Goal: Task Accomplishment & Management: Use online tool/utility

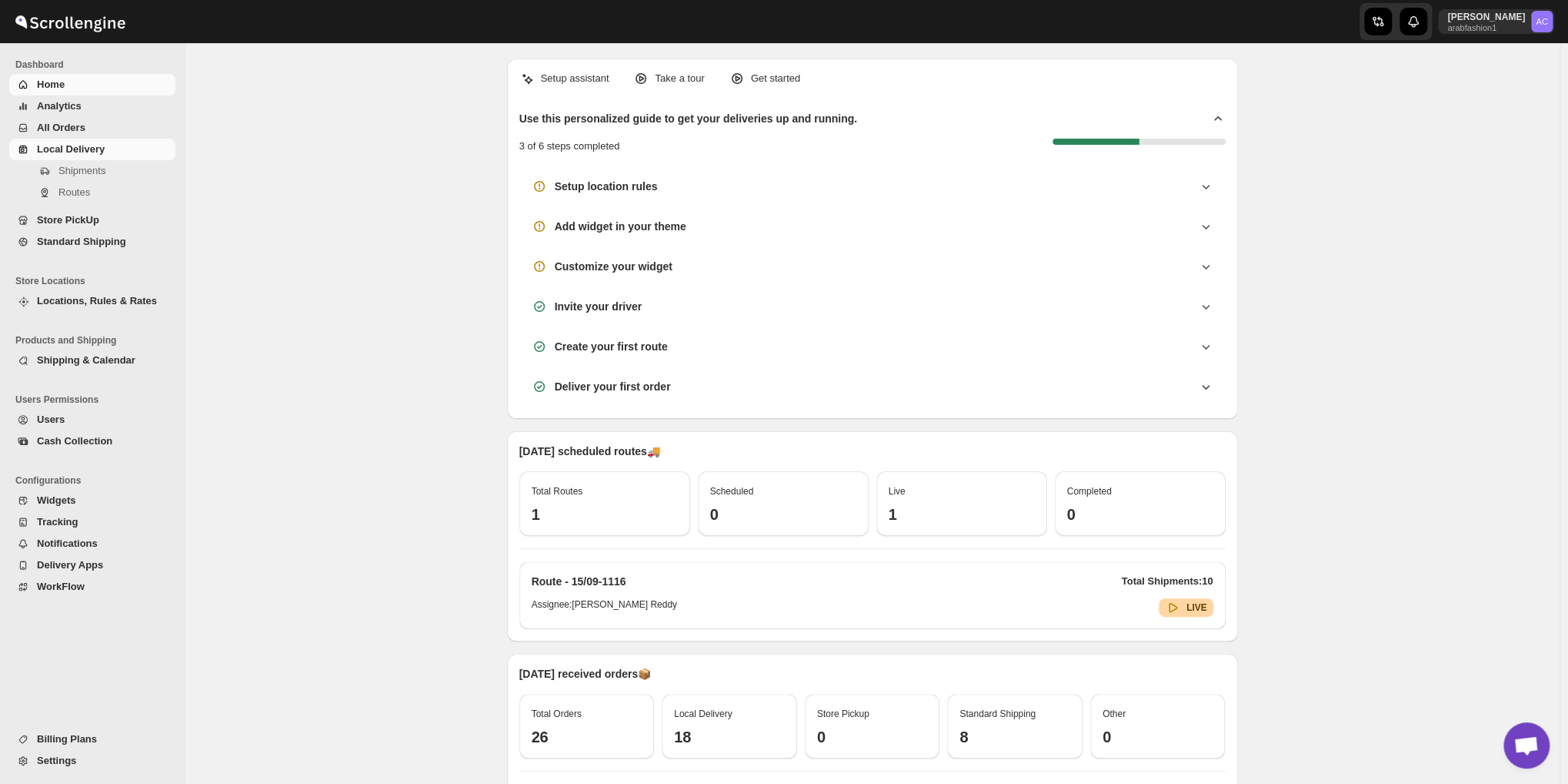
click at [60, 147] on span "Local Delivery" at bounding box center [71, 149] width 68 height 11
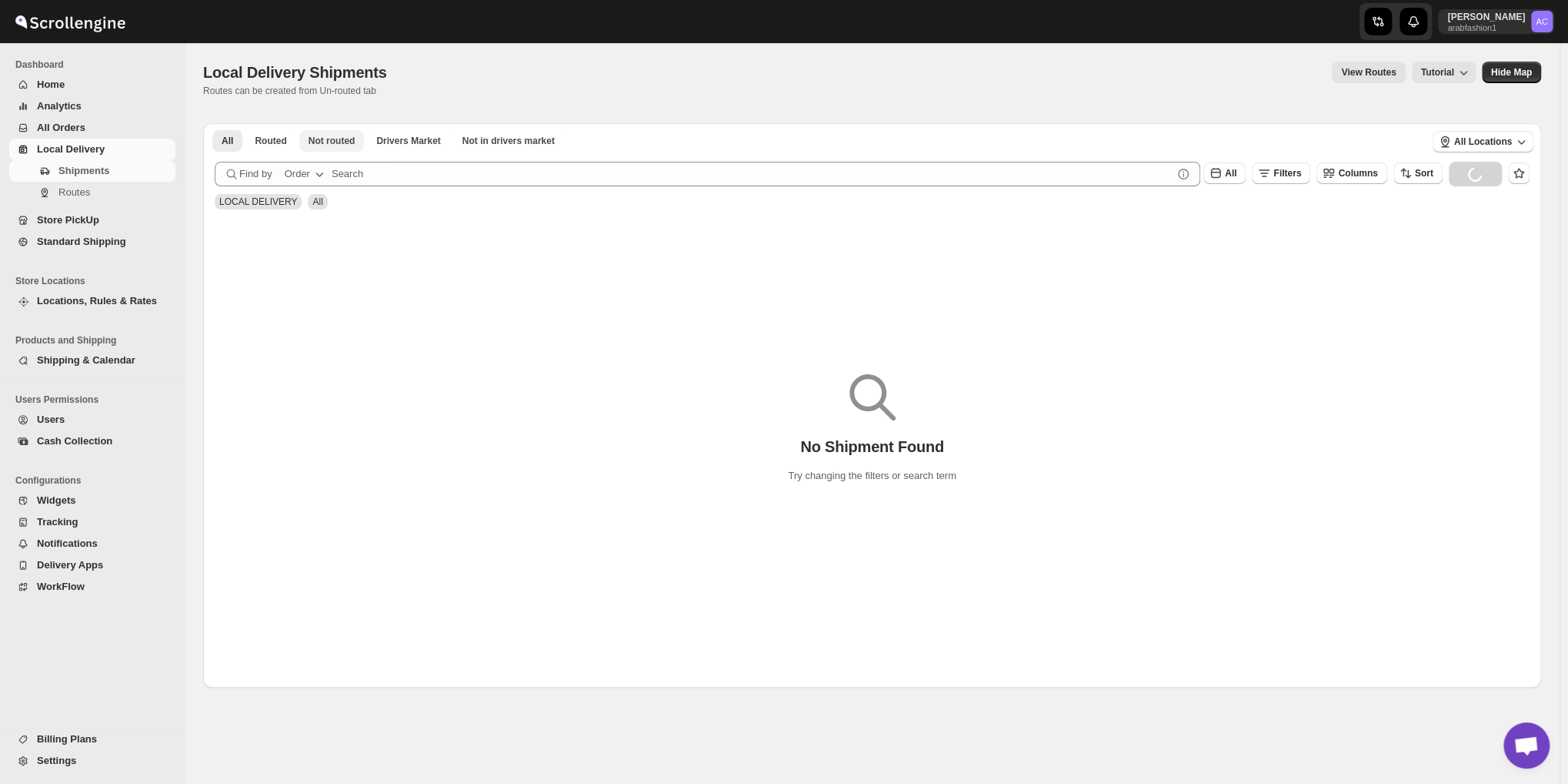
click at [316, 144] on span "Not routed" at bounding box center [331, 140] width 47 height 12
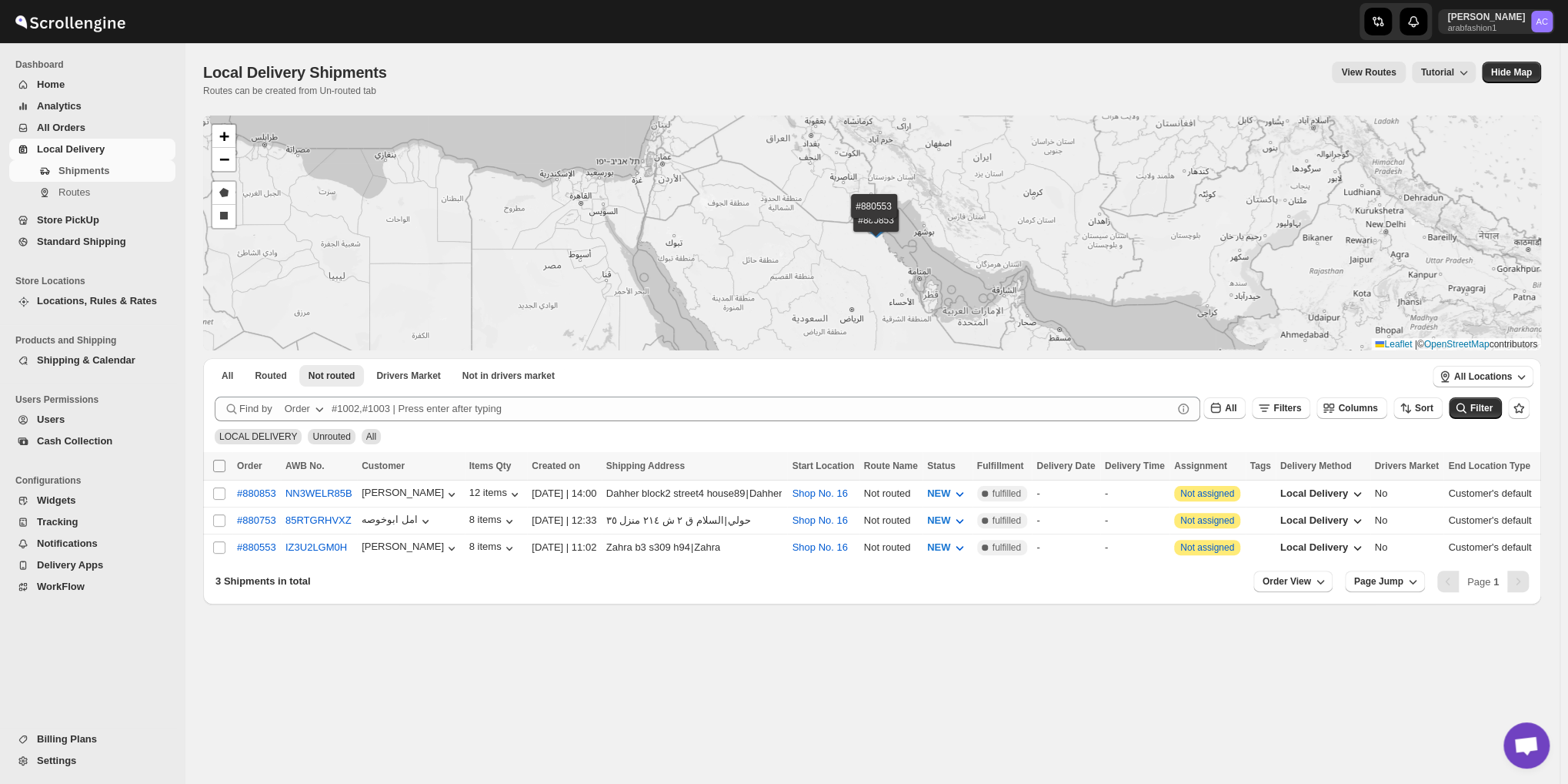
click at [220, 465] on input "Select all shipments" at bounding box center [219, 465] width 12 height 12
checkbox input "true"
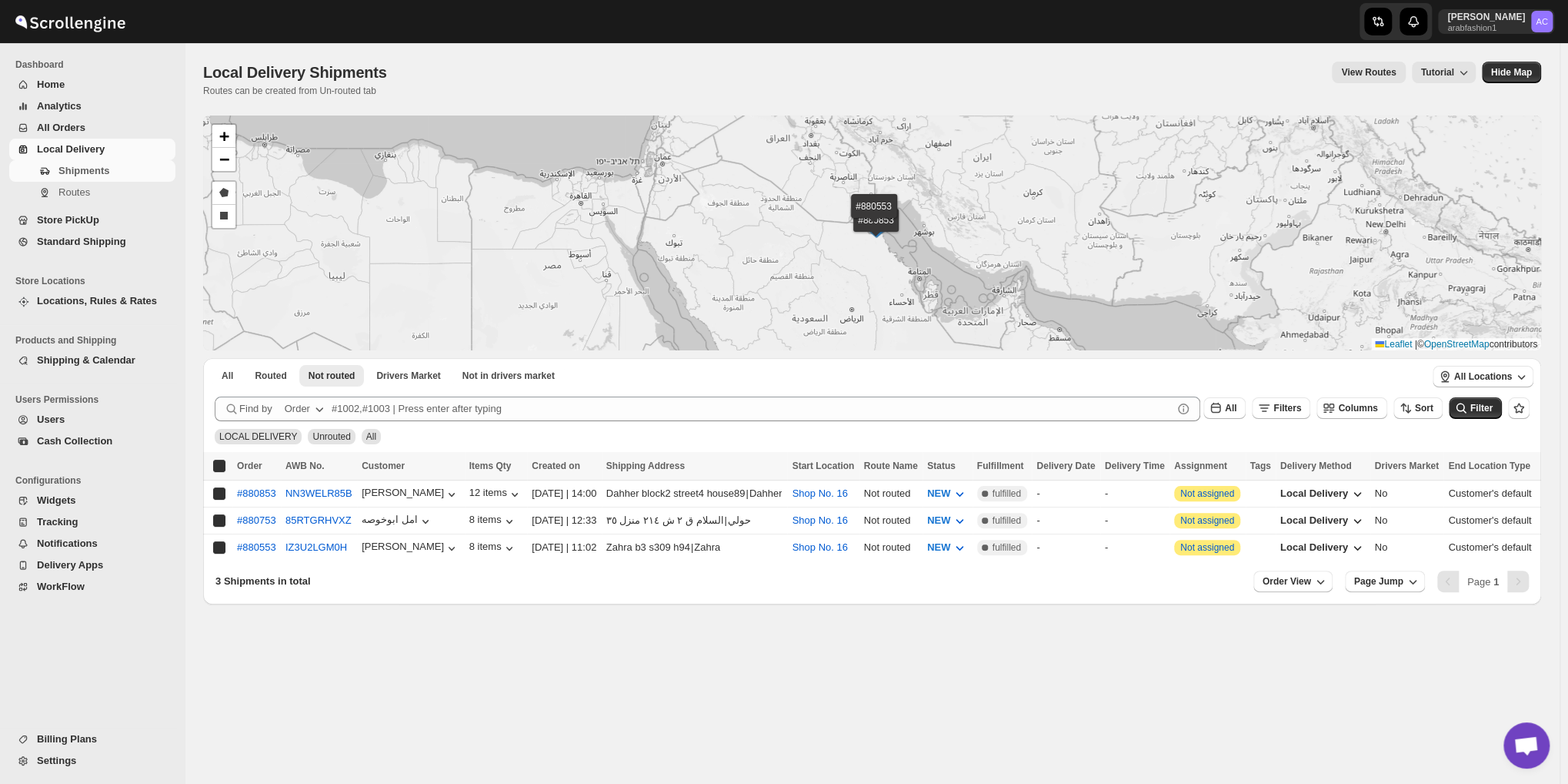
checkbox input "true"
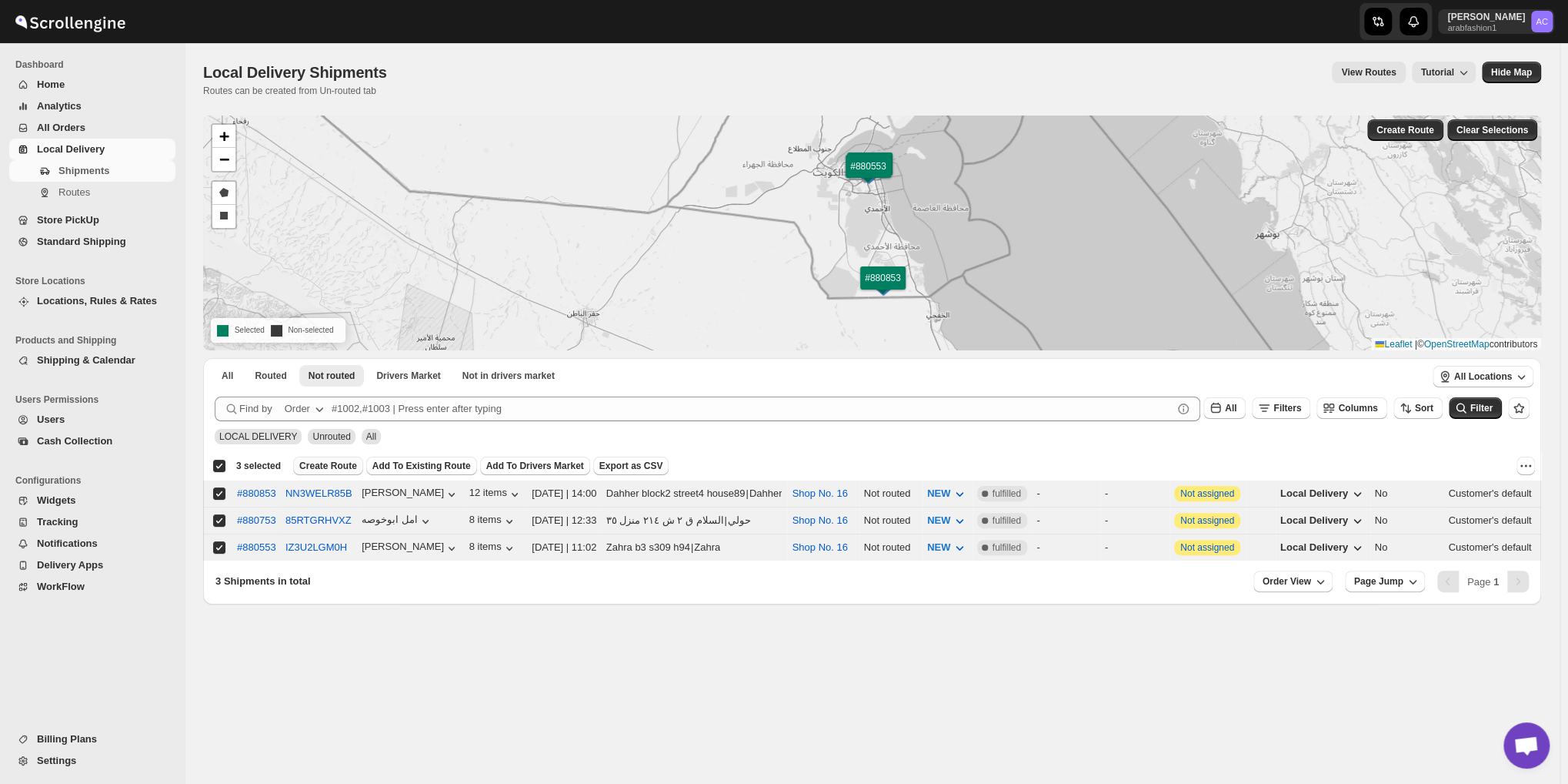
click at [318, 462] on span "Create Route" at bounding box center [328, 465] width 57 height 12
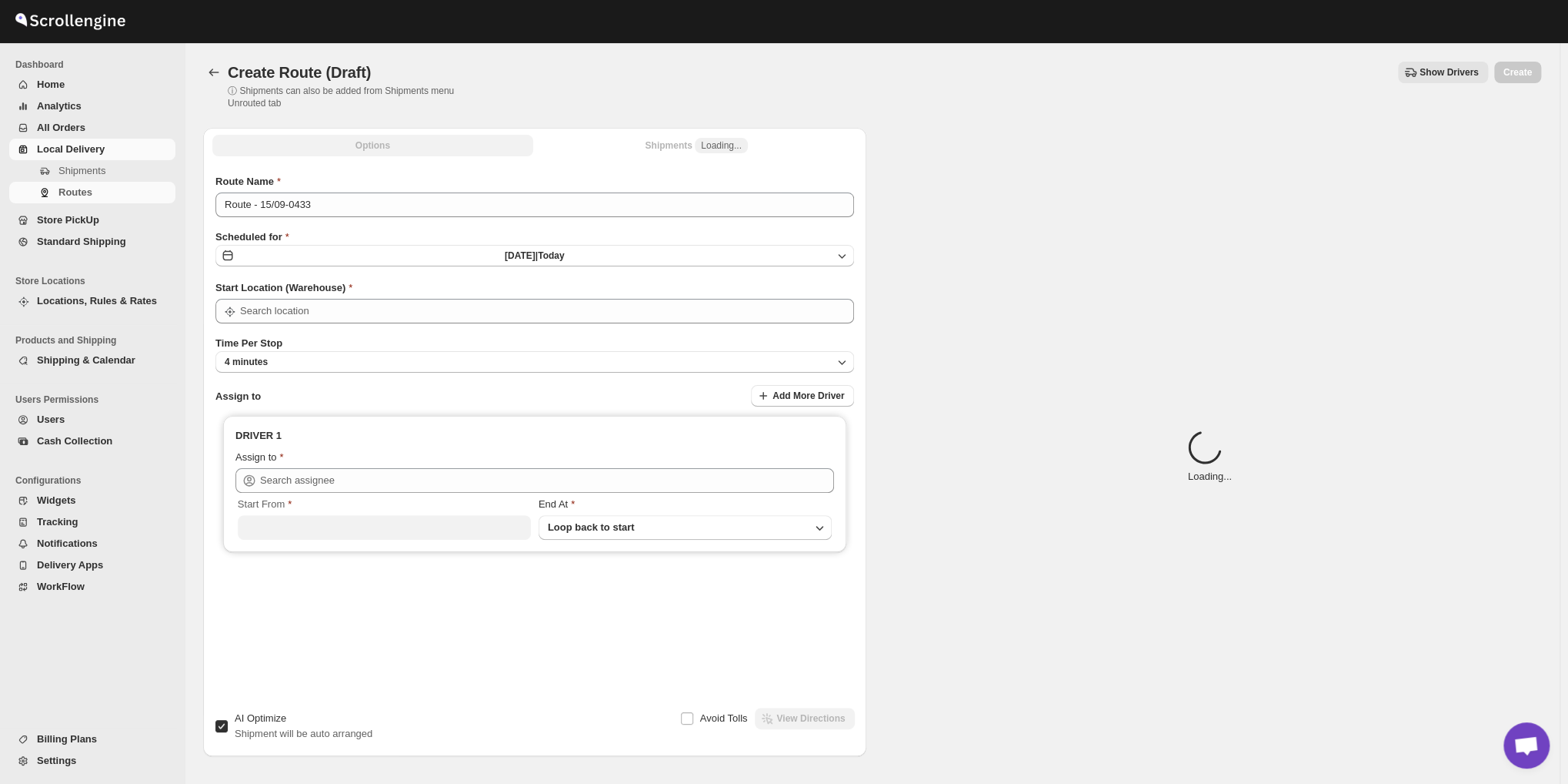
type input "Shop No. 16"
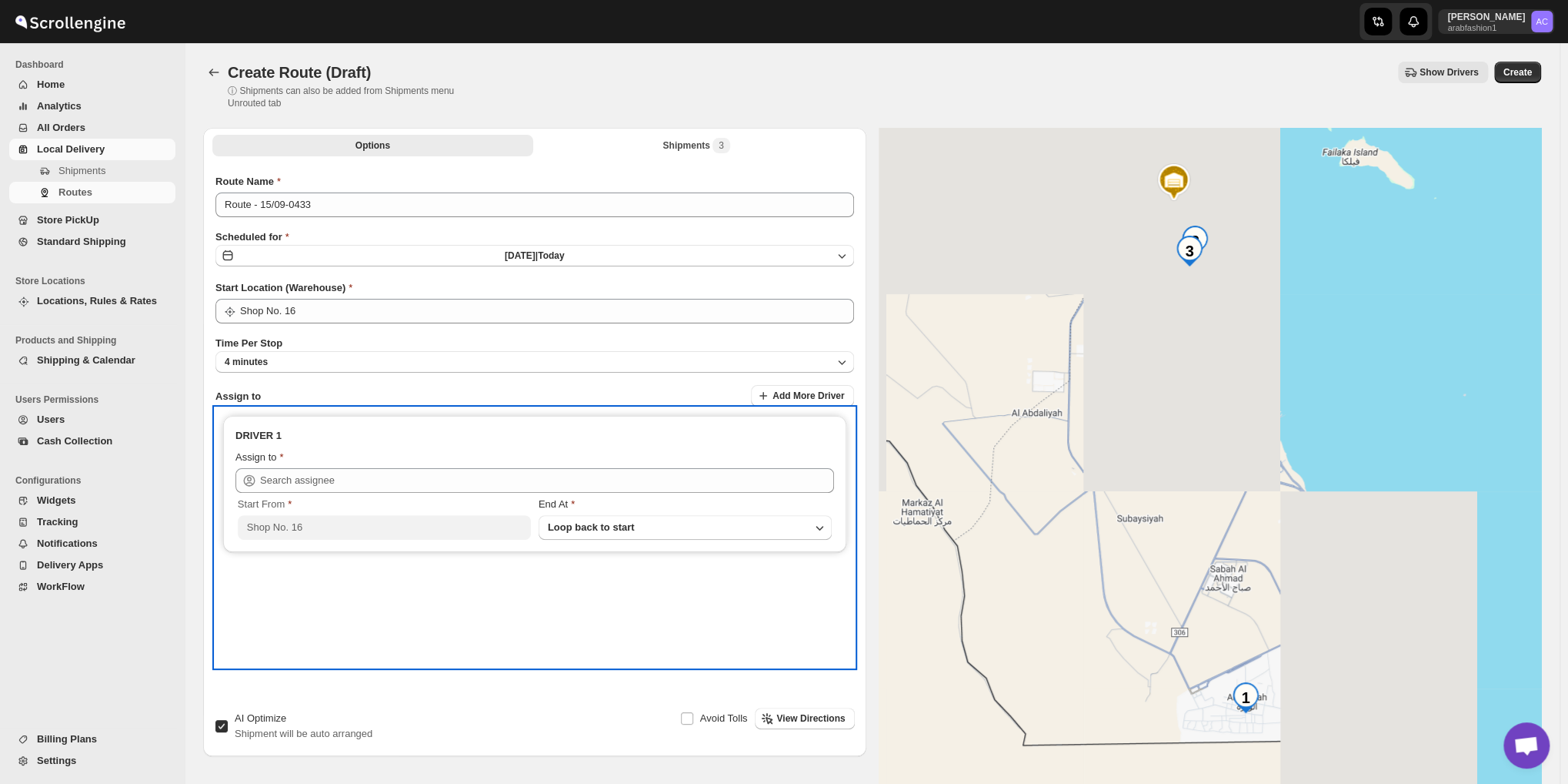
click at [351, 497] on div "Start From" at bounding box center [384, 504] width 293 height 16
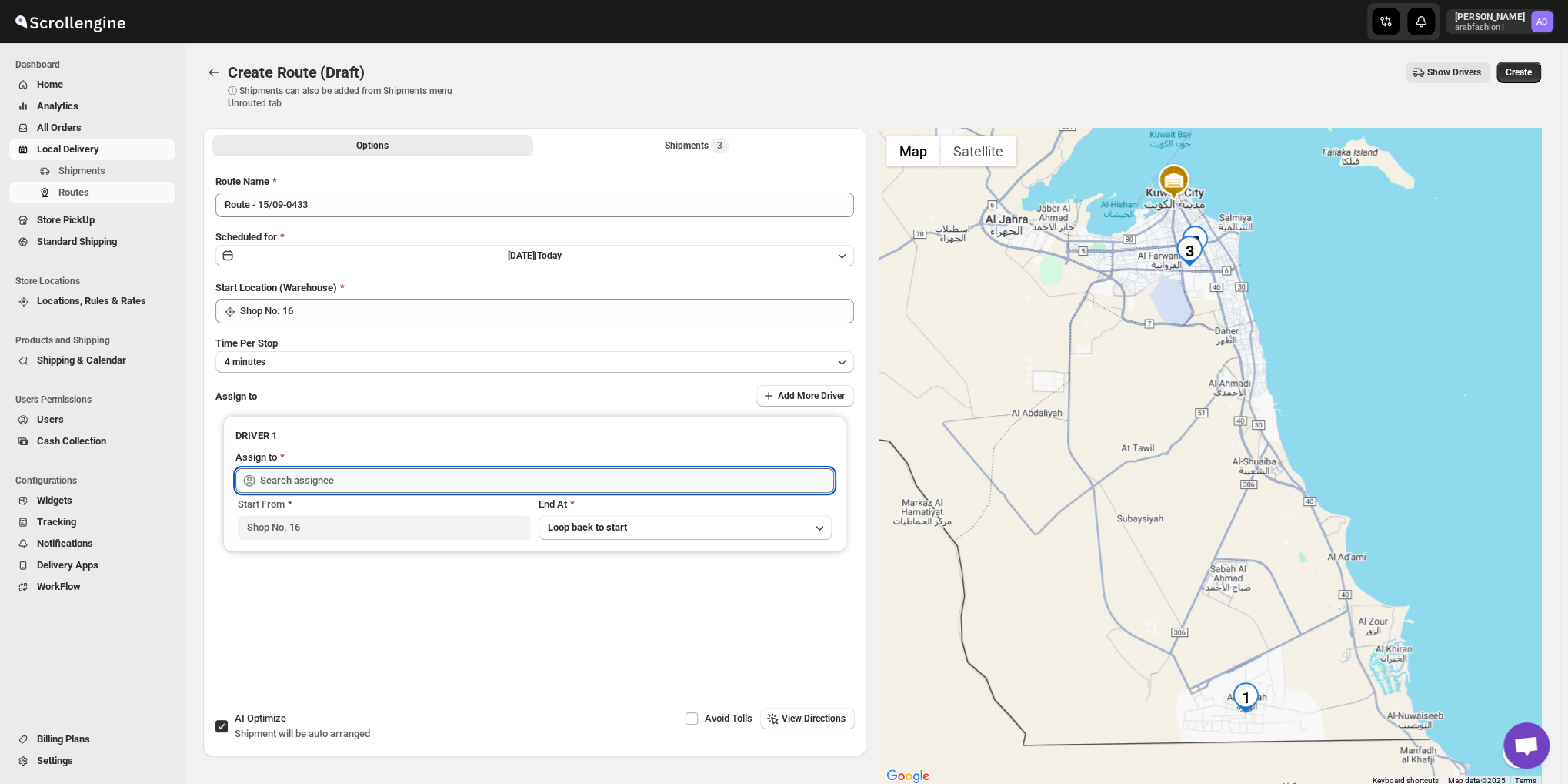
click at [350, 478] on input "text" at bounding box center [547, 480] width 574 height 25
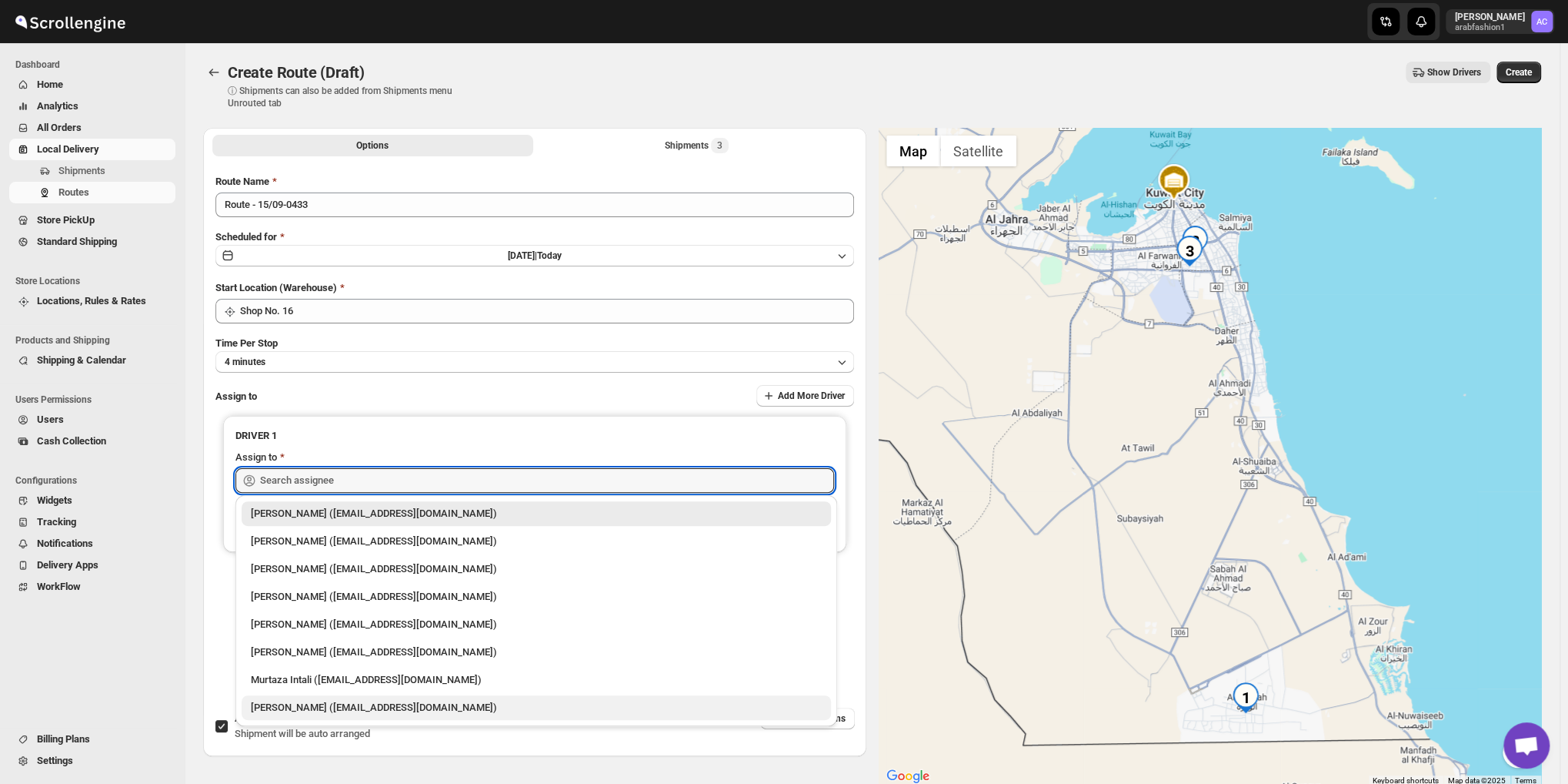
click at [336, 717] on div "Nagendra Reddy (fnsalonsecretary@gmail.com)" at bounding box center [536, 708] width 589 height 25
type input "Nagendra Reddy (fnsalonsecretary@gmail.com)"
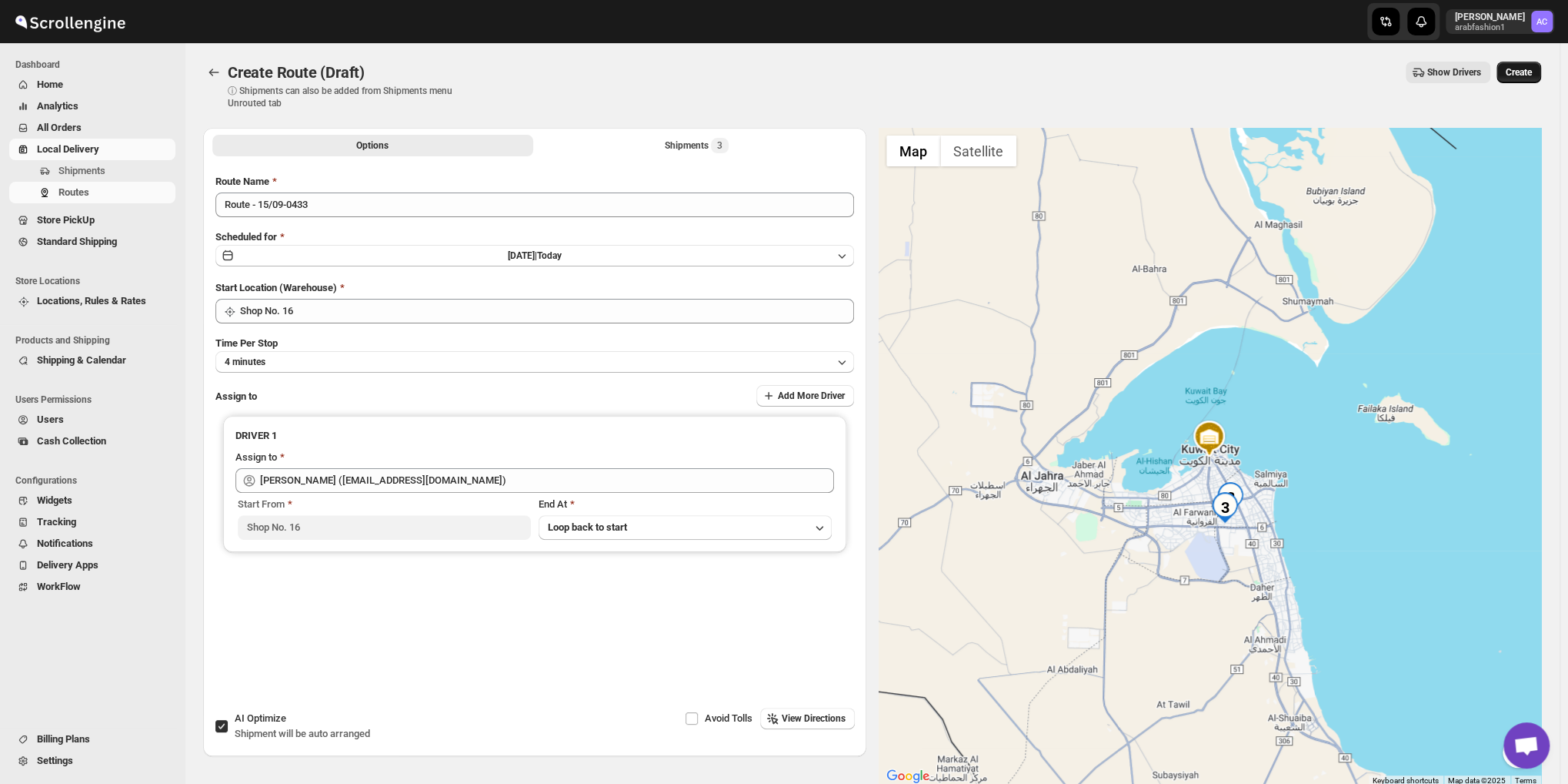
click at [1532, 75] on span "Create" at bounding box center [1519, 72] width 26 height 12
